Goal: Information Seeking & Learning: Learn about a topic

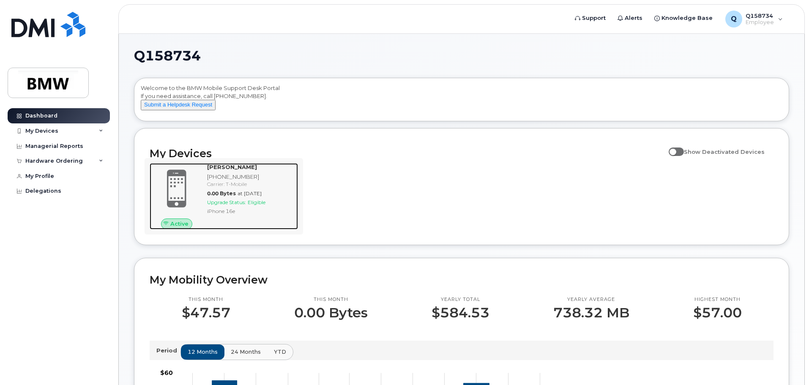
click at [245, 205] on span "Upgrade Status:" at bounding box center [226, 202] width 39 height 6
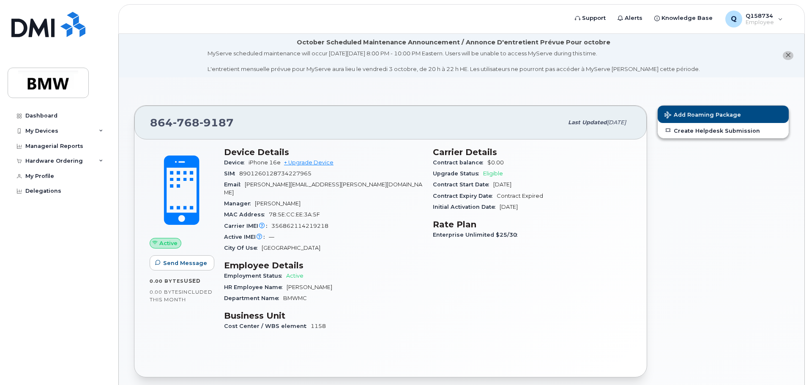
click at [244, 142] on div "Device Details Device iPhone 16e + Upgrade Device SIM 8901260128734227965 Email…" at bounding box center [323, 243] width 209 height 202
click at [45, 191] on div "Delegations" at bounding box center [43, 191] width 36 height 7
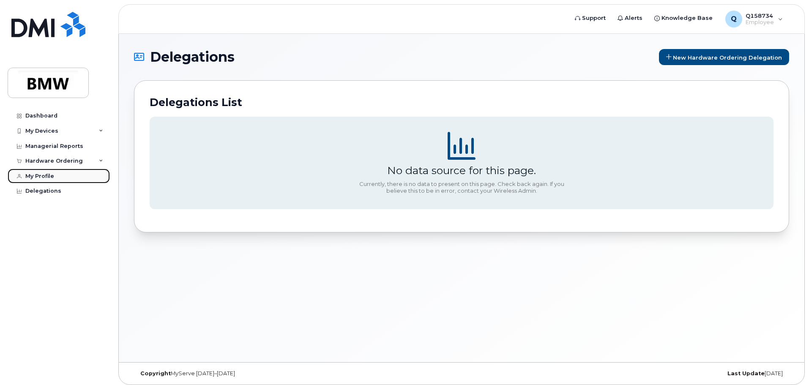
click at [43, 175] on div "My Profile" at bounding box center [39, 176] width 29 height 7
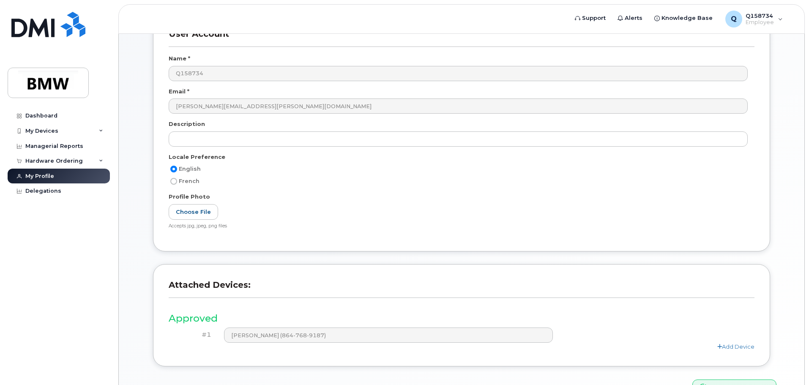
scroll to position [160, 0]
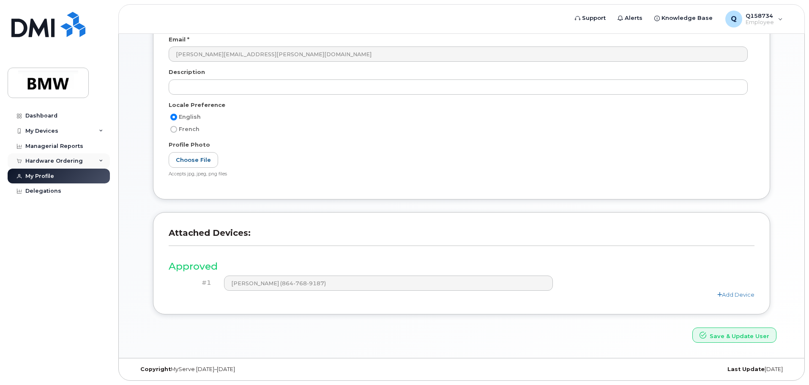
click at [52, 162] on div "Hardware Ordering" at bounding box center [53, 161] width 57 height 7
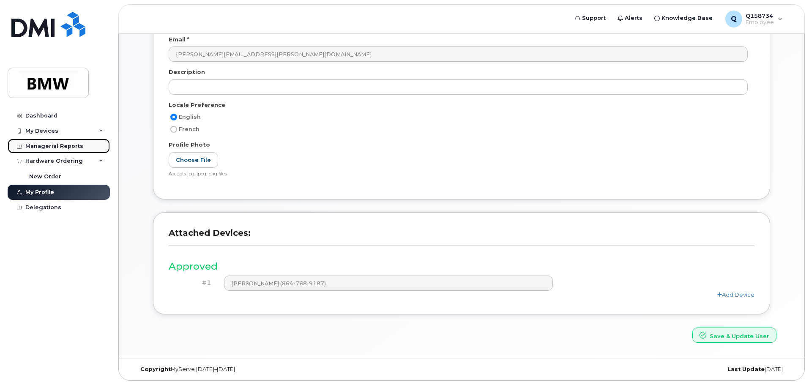
click at [44, 149] on div "Managerial Reports" at bounding box center [54, 146] width 58 height 7
click at [49, 144] on div "Managerial Reports" at bounding box center [54, 146] width 58 height 7
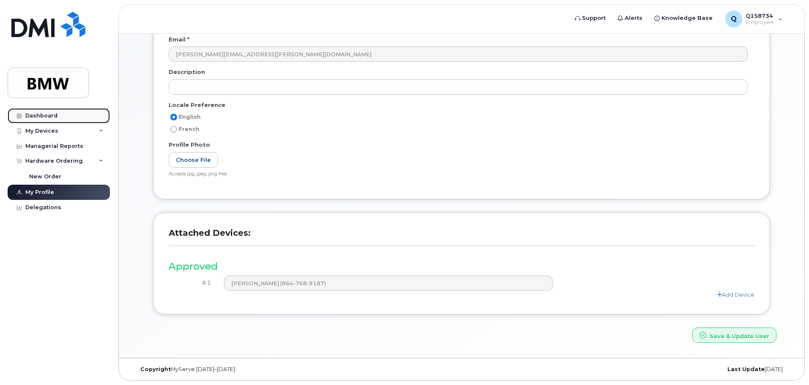
click at [41, 117] on div "Dashboard" at bounding box center [41, 115] width 32 height 7
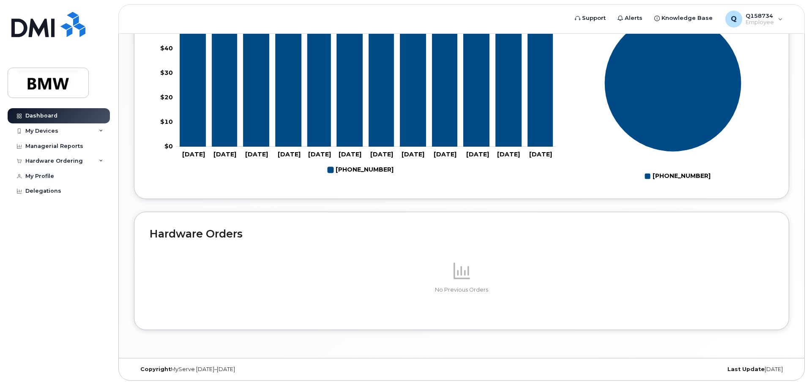
scroll to position [381, 0]
click at [43, 129] on div "My Devices" at bounding box center [41, 131] width 33 height 7
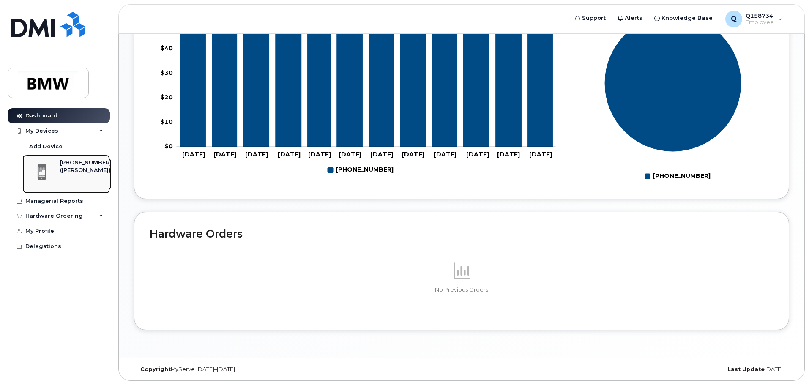
click at [70, 172] on div "([PERSON_NAME])" at bounding box center [86, 171] width 52 height 8
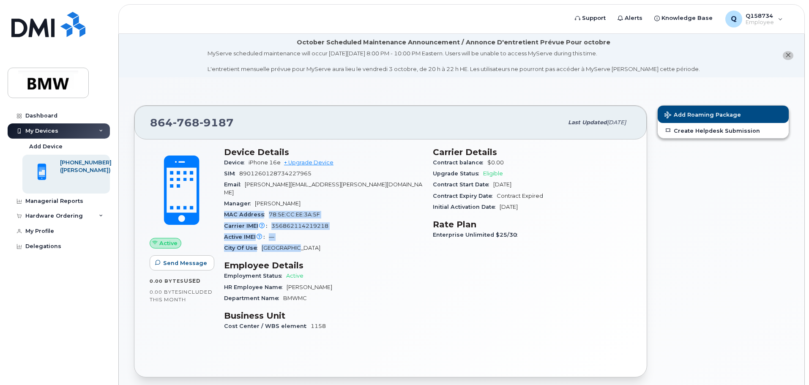
drag, startPoint x: 223, startPoint y: 208, endPoint x: 342, endPoint y: 243, distance: 124.5
click at [342, 243] on div "Device Details Device iPhone 16e + Upgrade Device SIM [TECHNICAL_ID] Email [PER…" at bounding box center [323, 243] width 209 height 202
click at [400, 282] on div "HR Employee Name [PERSON_NAME]" at bounding box center [323, 287] width 199 height 11
click at [169, 293] on span "0.00 Bytes" at bounding box center [166, 292] width 32 height 6
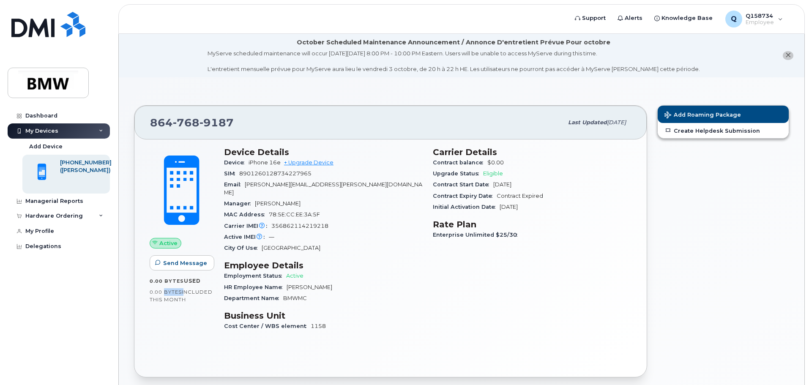
drag, startPoint x: 169, startPoint y: 293, endPoint x: 255, endPoint y: 283, distance: 85.9
click at [178, 292] on span "0.00 Bytes" at bounding box center [166, 292] width 32 height 6
click at [255, 283] on div "Device Details Device iPhone 16e + Upgrade Device SIM [TECHNICAL_ID] Email [PER…" at bounding box center [323, 243] width 209 height 202
click at [255, 283] on div "HR Employee Name [PERSON_NAME]" at bounding box center [323, 287] width 199 height 11
click at [344, 232] on div "Device Details Device iPhone 16e + Upgrade Device SIM [TECHNICAL_ID] Email [PER…" at bounding box center [323, 243] width 209 height 202
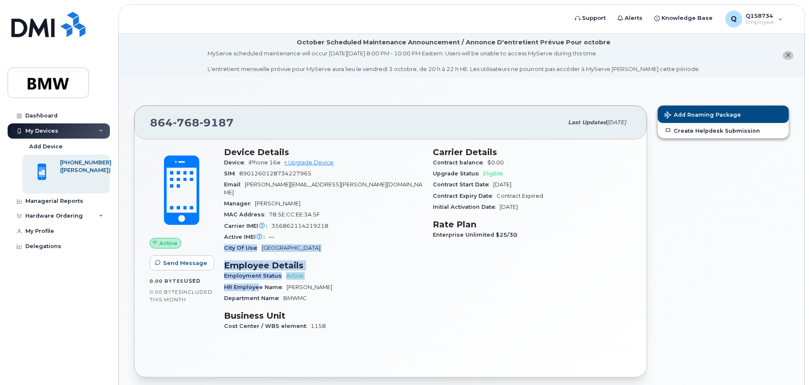
click at [374, 246] on div "City Of Use [GEOGRAPHIC_DATA]" at bounding box center [323, 248] width 199 height 11
drag, startPoint x: 374, startPoint y: 246, endPoint x: 410, endPoint y: 151, distance: 100.9
click at [394, 186] on section "Device Details Device iPhone 16e + Upgrade Device SIM [TECHNICAL_ID] Email [PER…" at bounding box center [323, 200] width 199 height 107
click at [376, 311] on h3 "Business Unit" at bounding box center [323, 316] width 199 height 10
